Goal: Task Accomplishment & Management: Manage account settings

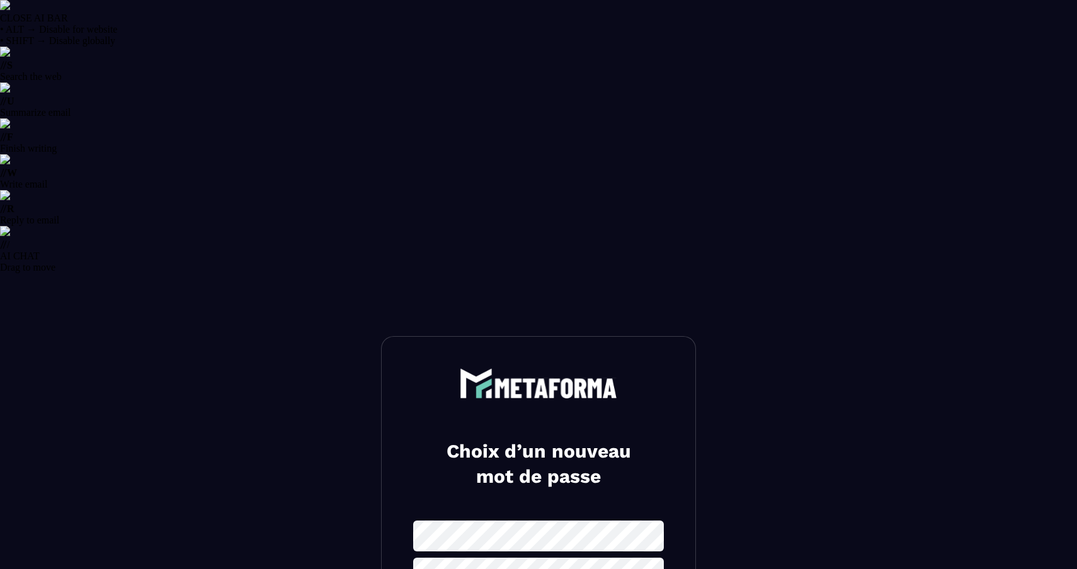
select select "******"
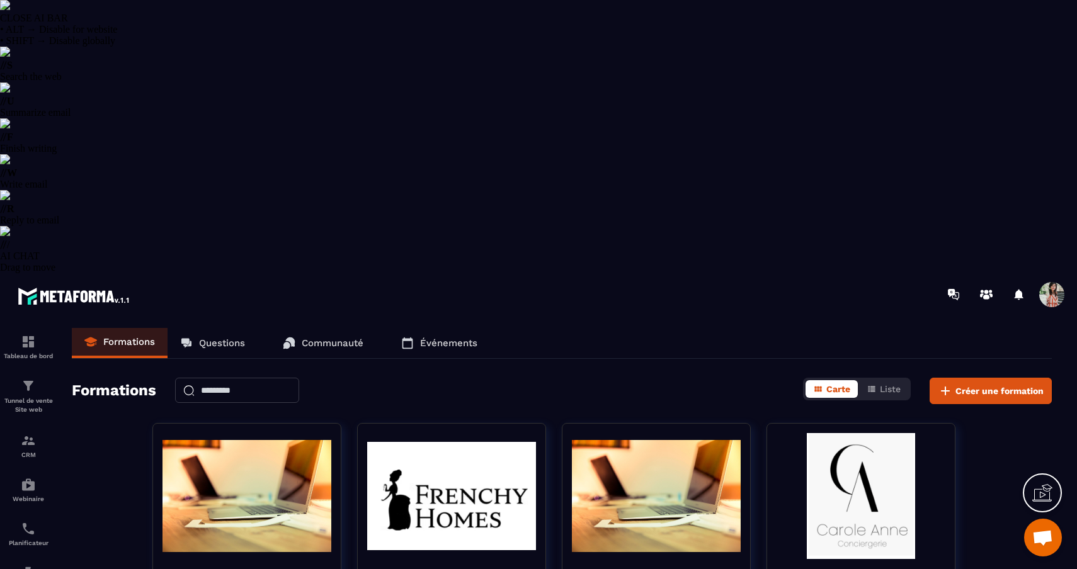
click at [1049, 282] on span at bounding box center [1051, 294] width 25 height 25
